Goal: Transaction & Acquisition: Purchase product/service

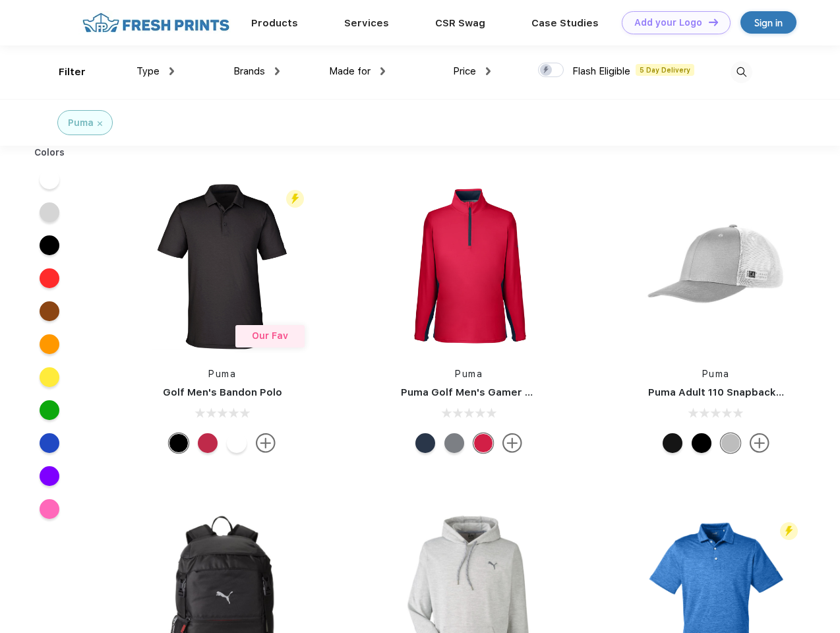
click at [671, 22] on link "Add your Logo Design Tool" at bounding box center [676, 22] width 109 height 23
click at [0, 0] on div "Design Tool" at bounding box center [0, 0] width 0 height 0
click at [707, 22] on link "Add your Logo Design Tool" at bounding box center [676, 22] width 109 height 23
click at [63, 72] on div "Filter" at bounding box center [72, 72] width 27 height 15
click at [156, 71] on span "Type" at bounding box center [147, 71] width 23 height 12
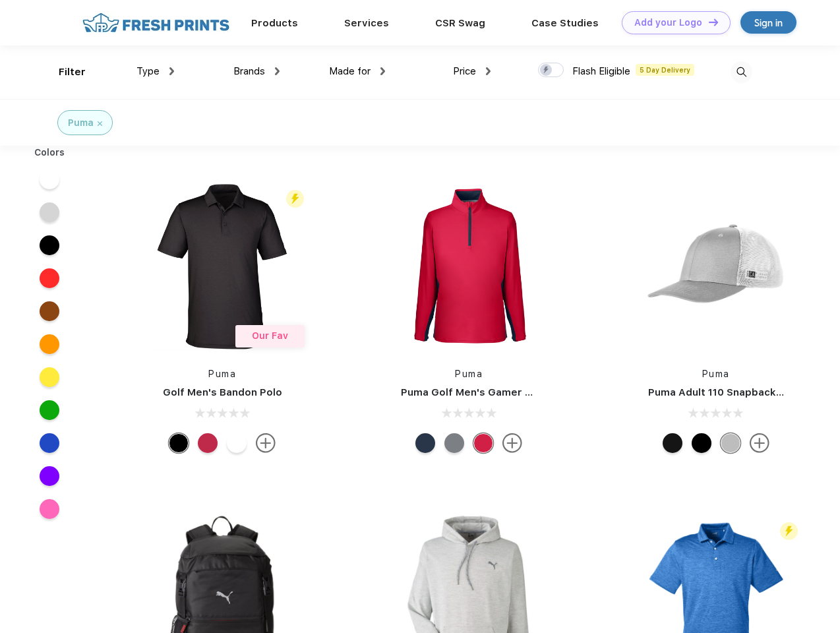
click at [256, 71] on span "Brands" at bounding box center [249, 71] width 32 height 12
click at [357, 71] on span "Made for" at bounding box center [350, 71] width 42 height 12
click at [472, 71] on span "Price" at bounding box center [464, 71] width 23 height 12
click at [551, 71] on div at bounding box center [551, 70] width 26 height 15
click at [547, 71] on input "checkbox" at bounding box center [542, 66] width 9 height 9
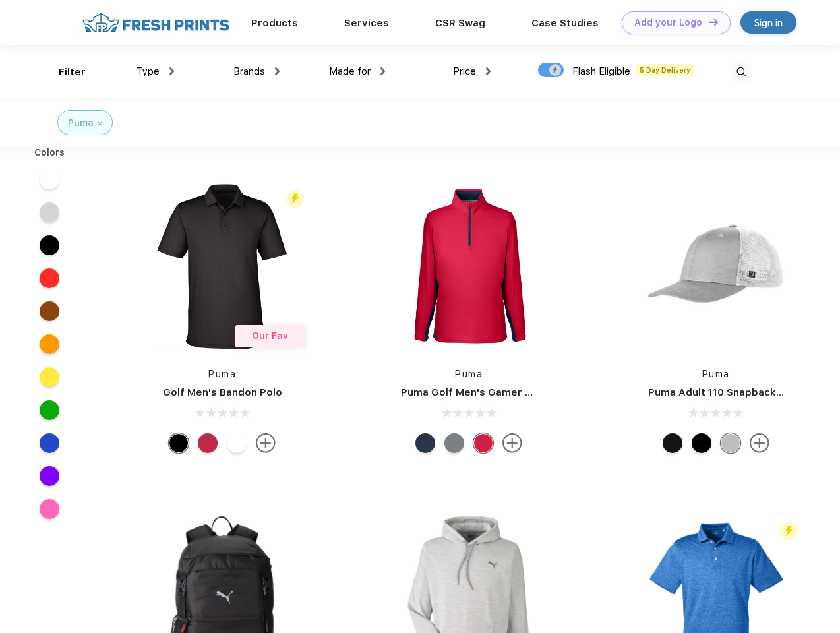
click at [741, 72] on img at bounding box center [742, 72] width 22 height 22
